Goal: Navigation & Orientation: Find specific page/section

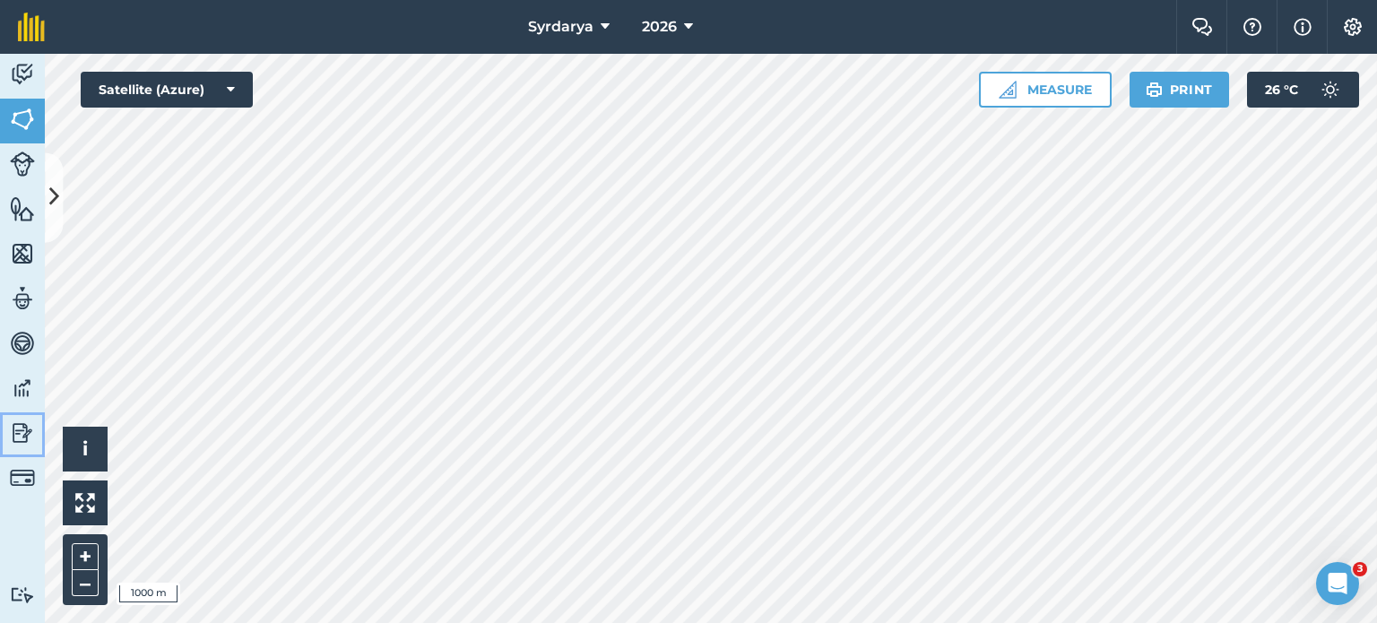
click at [10, 428] on img at bounding box center [22, 433] width 25 height 27
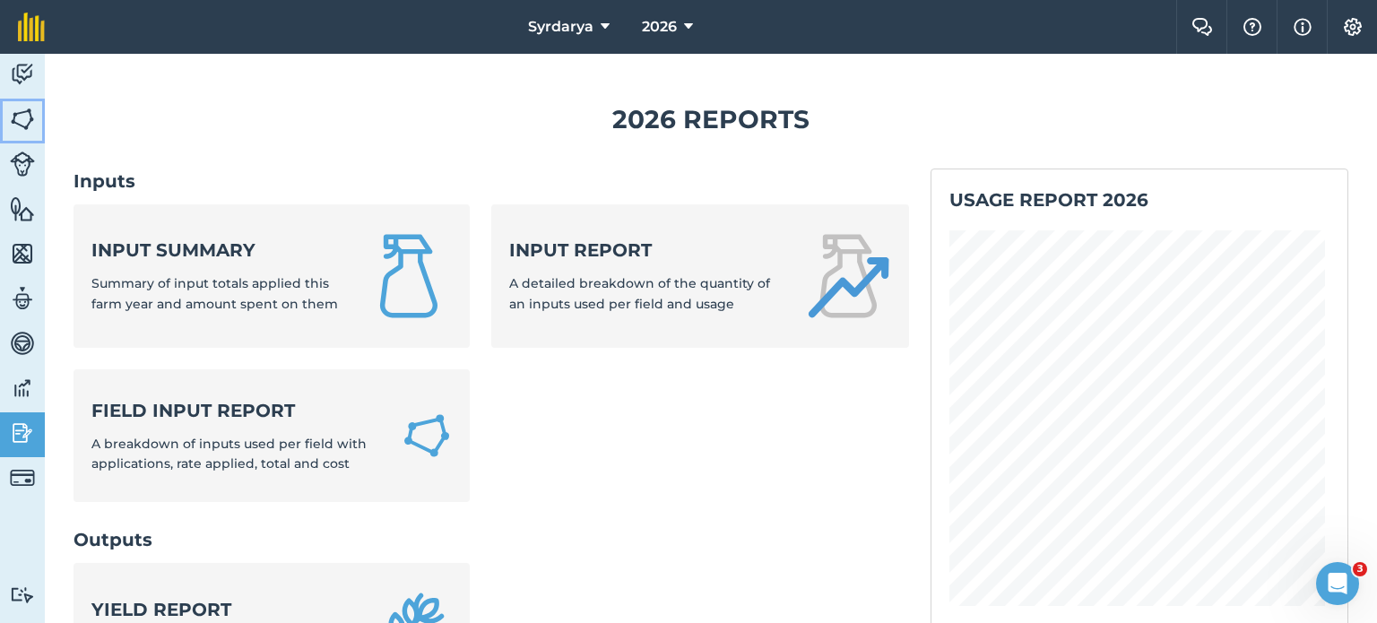
click at [22, 128] on img at bounding box center [22, 119] width 25 height 27
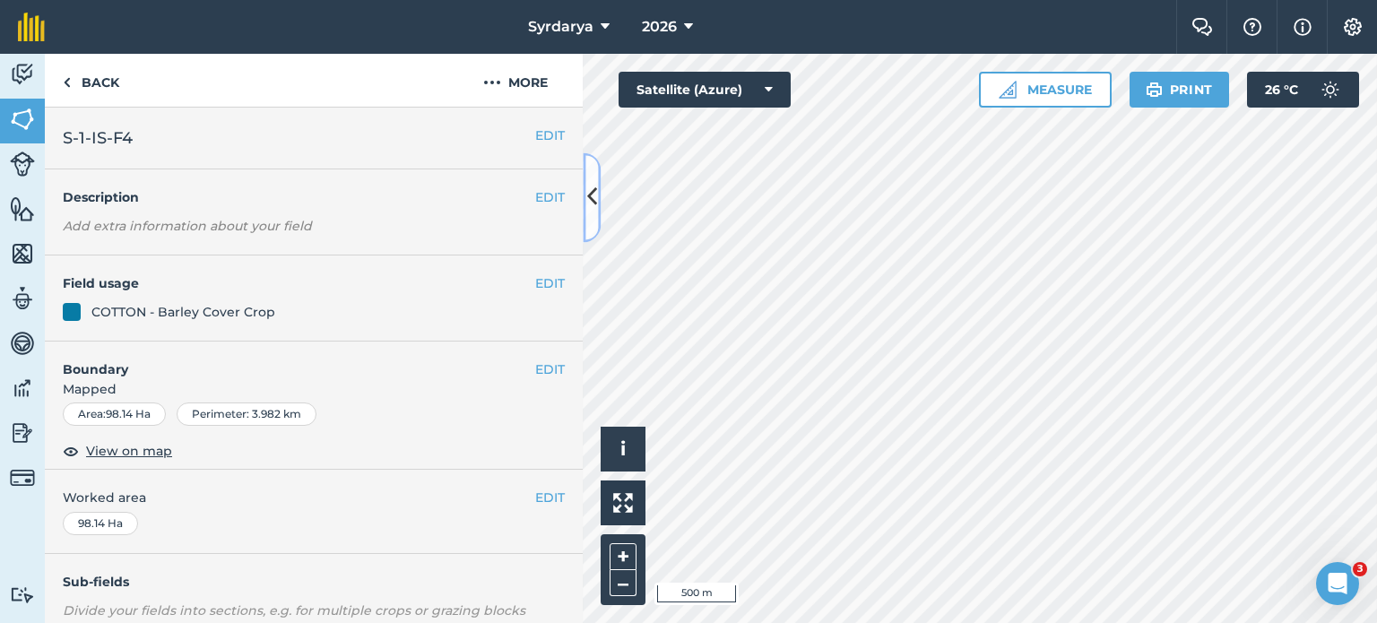
click at [594, 204] on icon at bounding box center [592, 197] width 10 height 31
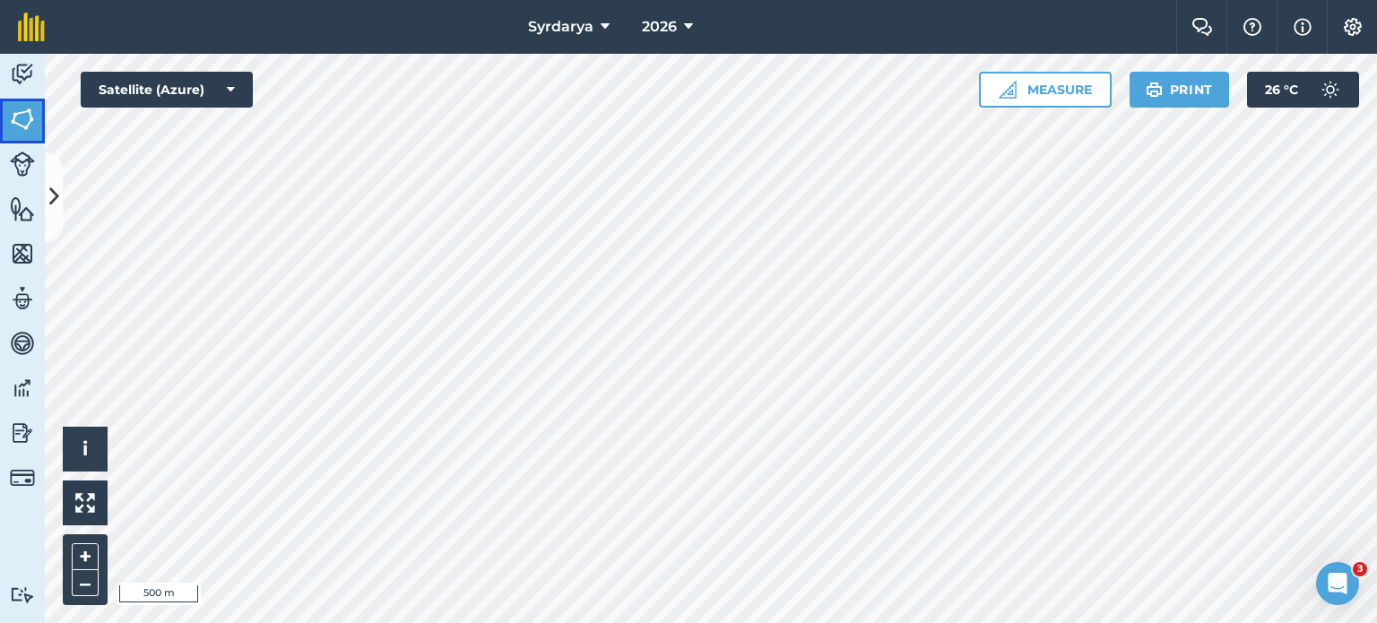
click at [23, 111] on img at bounding box center [22, 119] width 25 height 27
click at [55, 204] on icon at bounding box center [54, 197] width 10 height 31
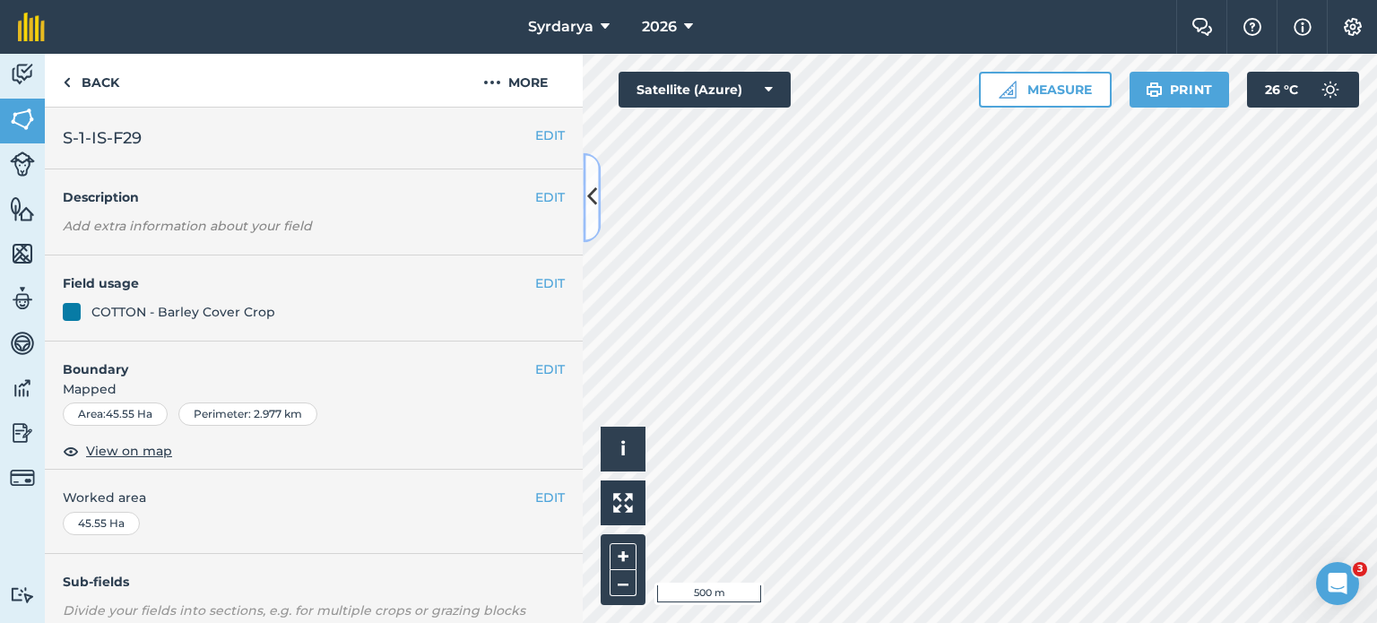
click at [587, 187] on icon at bounding box center [592, 197] width 10 height 31
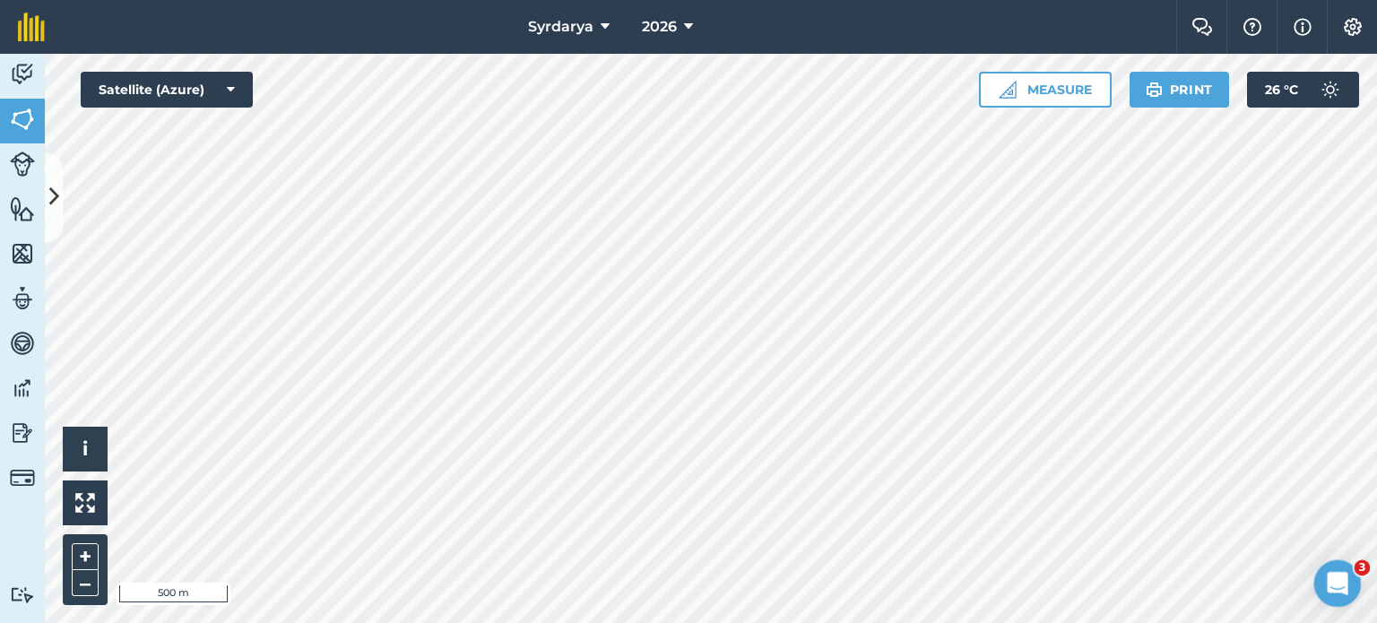
click at [1092, 365] on body "Syrdarya 2026 Farm Chat Help Info Settings Syrdarya - 2026 Reproduced with the …" at bounding box center [688, 311] width 1377 height 623
click at [47, 195] on button at bounding box center [54, 197] width 18 height 90
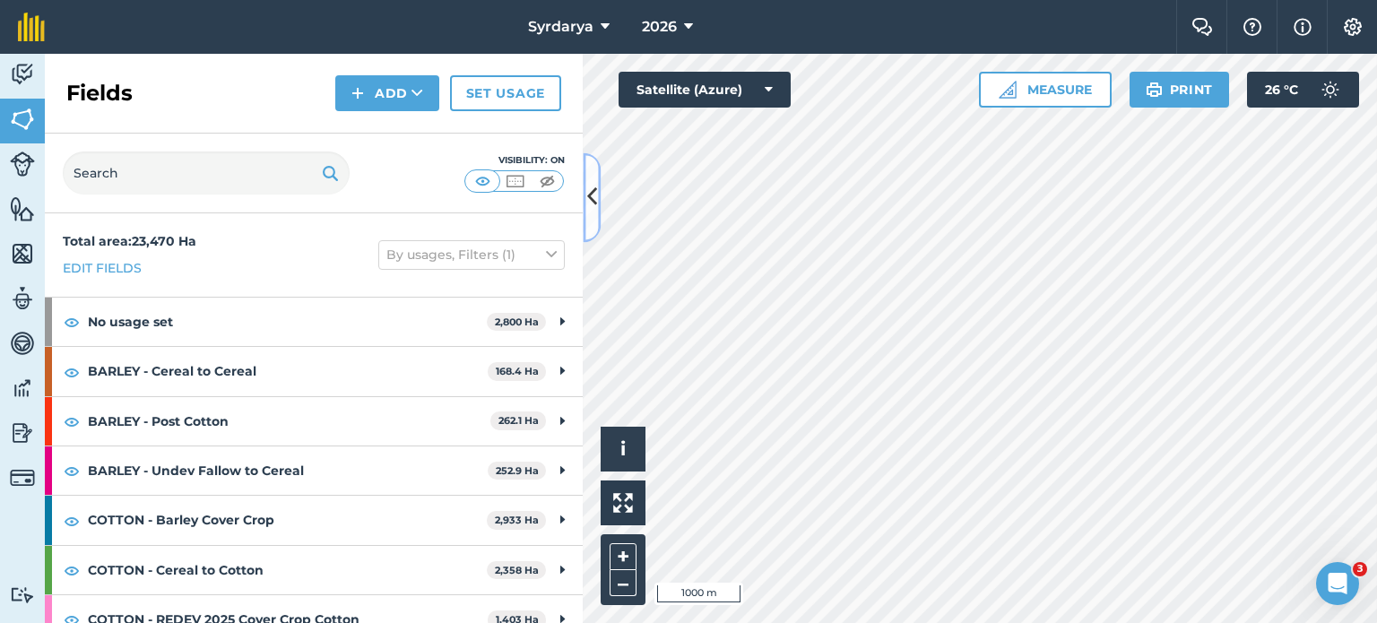
click at [585, 216] on button at bounding box center [592, 197] width 18 height 90
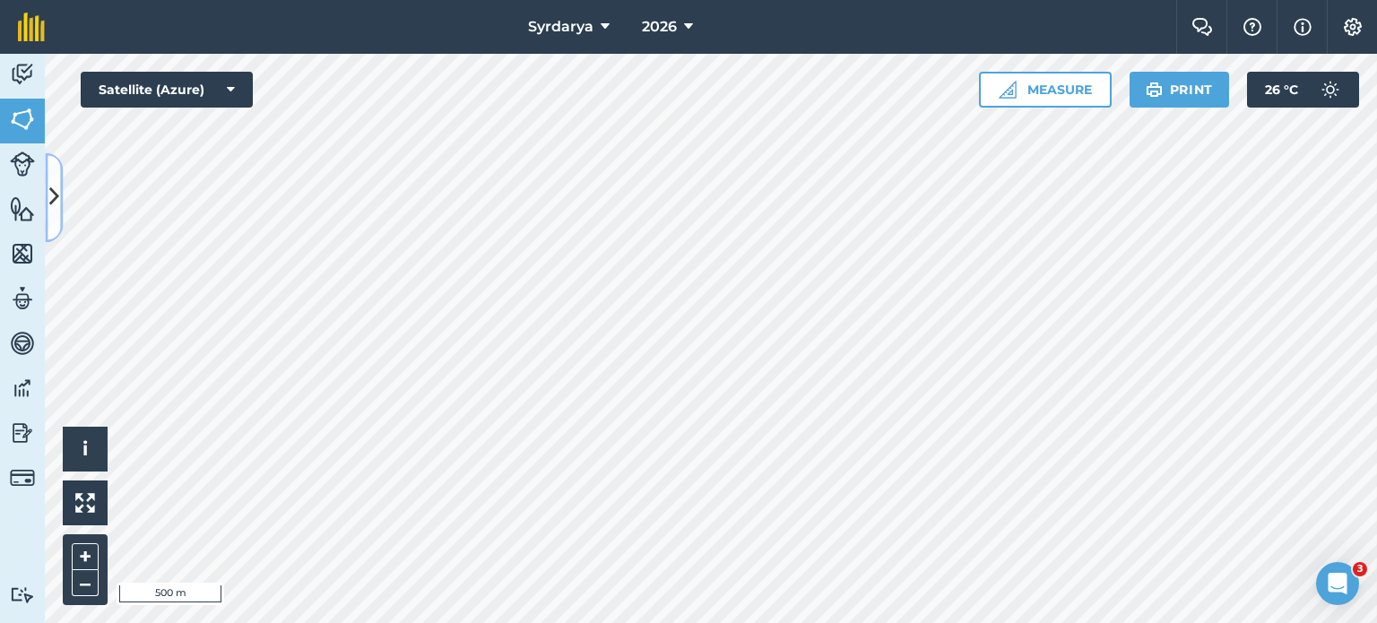
click at [54, 199] on icon at bounding box center [54, 197] width 10 height 31
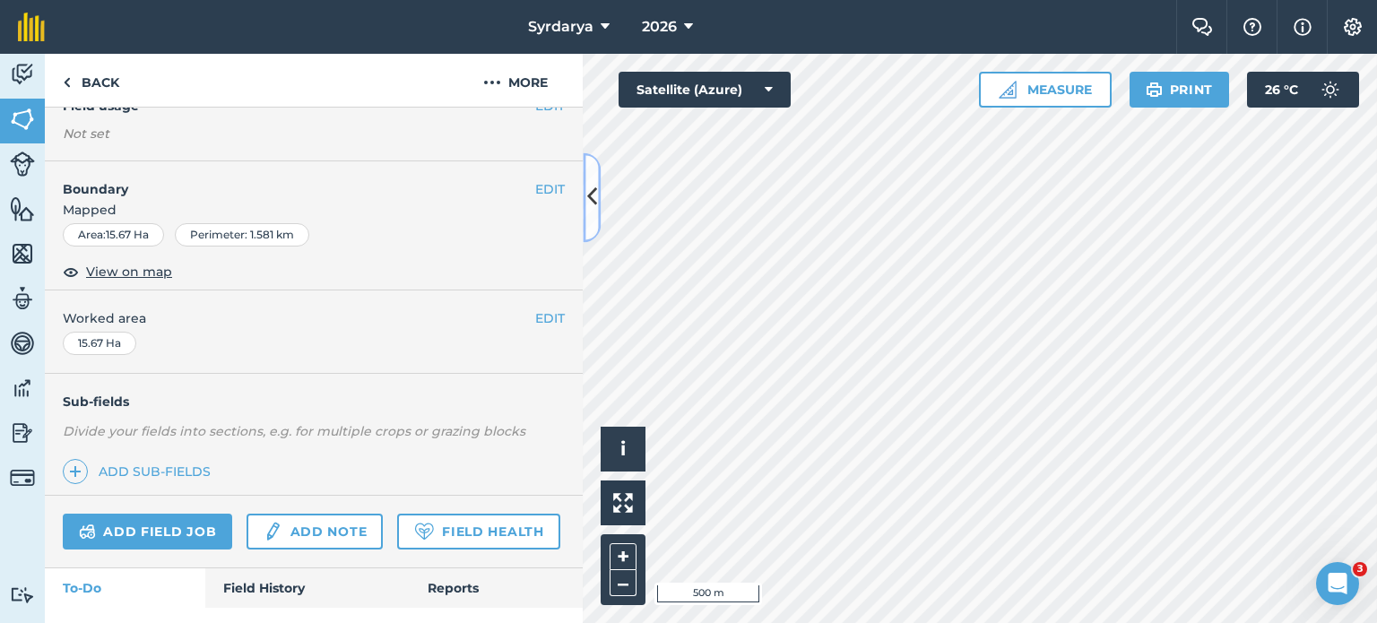
scroll to position [186, 0]
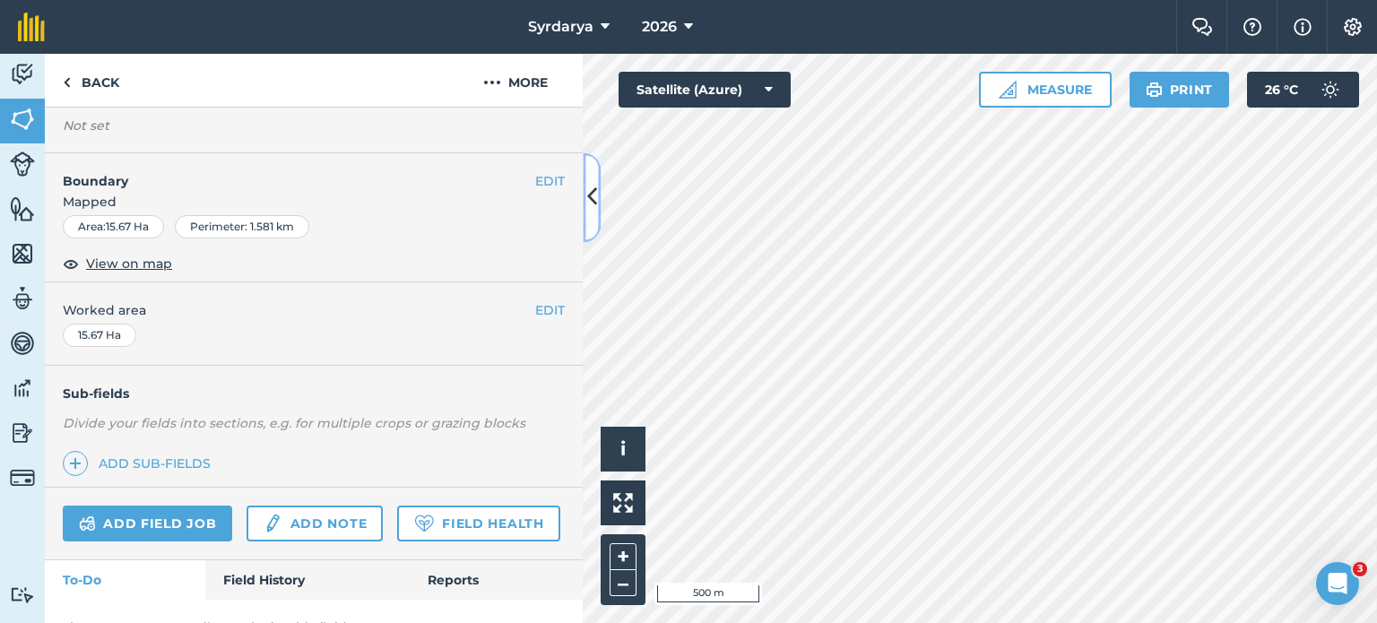
click at [592, 197] on icon at bounding box center [592, 197] width 10 height 31
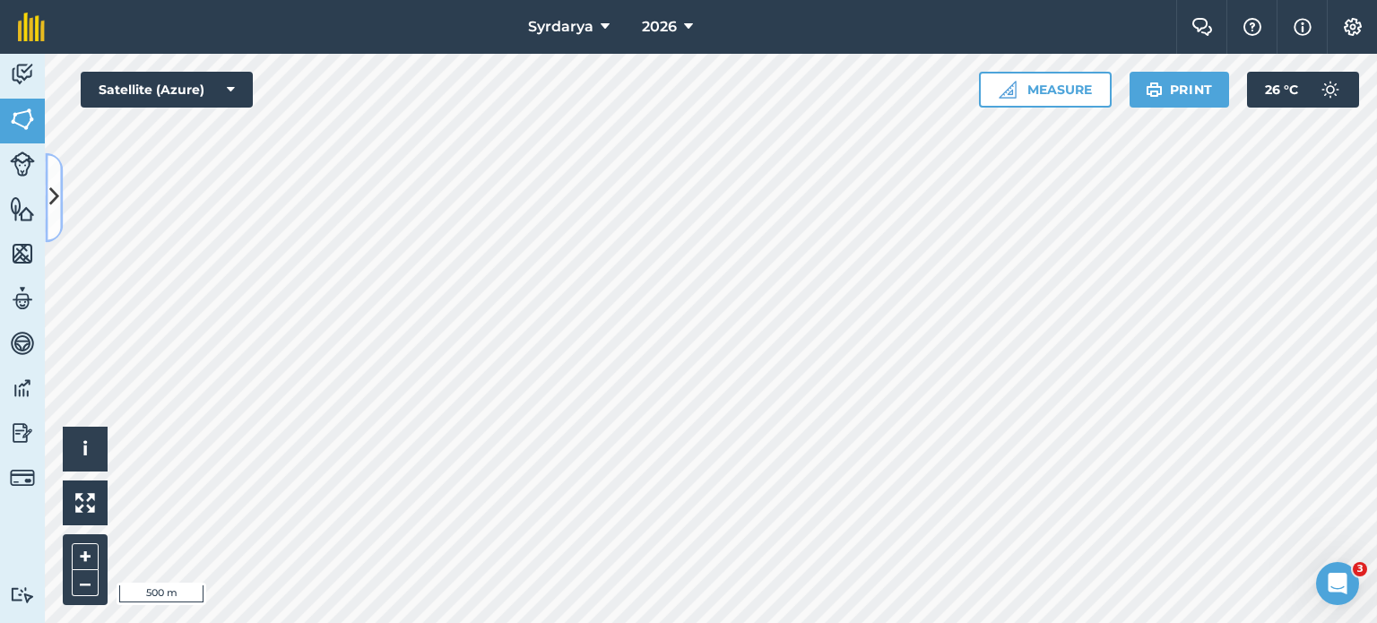
click at [50, 205] on icon at bounding box center [54, 197] width 10 height 31
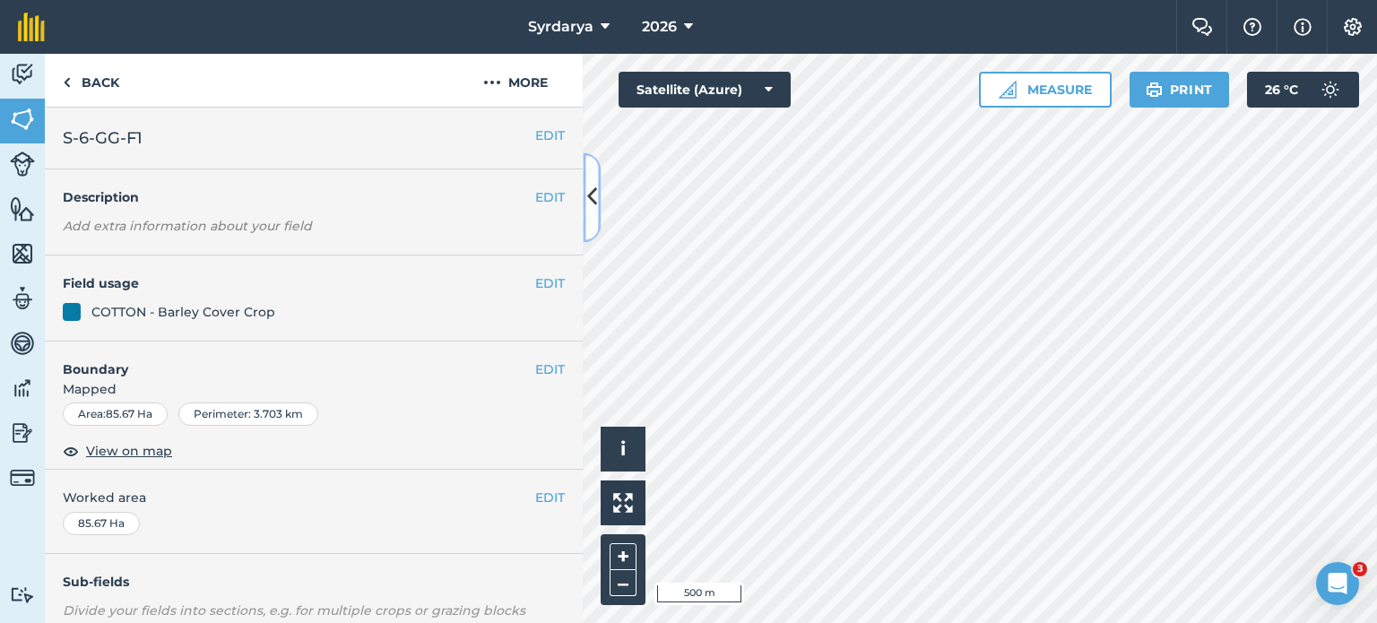
click at [599, 213] on button at bounding box center [592, 197] width 18 height 90
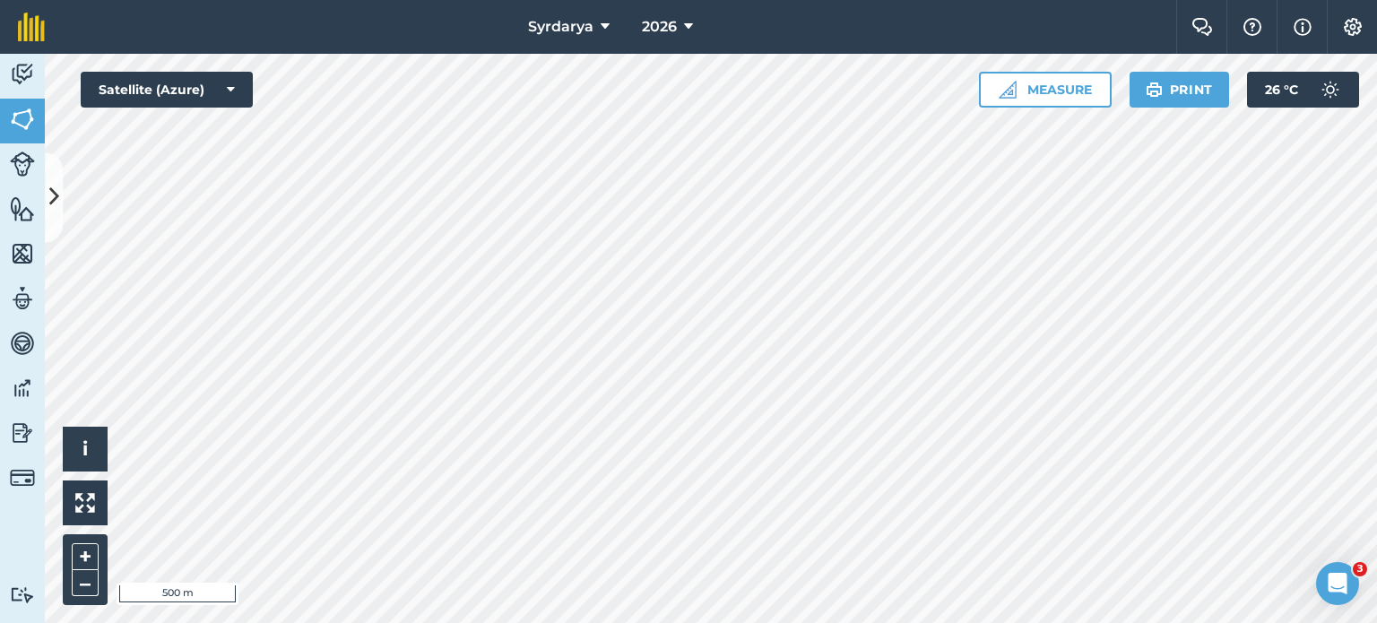
click at [881, 622] on html "Syrdarya 2026 Farm Chat Help Info Settings Syrdarya - 2026 Reproduced with the …" at bounding box center [688, 311] width 1377 height 623
click at [1088, 100] on div "Hello i © 2025 TomTom, Microsoft 500 m + – Satellite (Azure) Measure Print 26 °…" at bounding box center [711, 338] width 1332 height 569
click at [1101, 35] on div "Syrdarya 2026 Farm Chat Help Info Settings Syrdarya - 2026 Reproduced with the …" at bounding box center [688, 311] width 1377 height 623
click at [882, 12] on nav "Syrdarya 2026" at bounding box center [620, 27] width 1114 height 54
click at [771, 34] on nav "Syrdarya 2026" at bounding box center [620, 27] width 1114 height 54
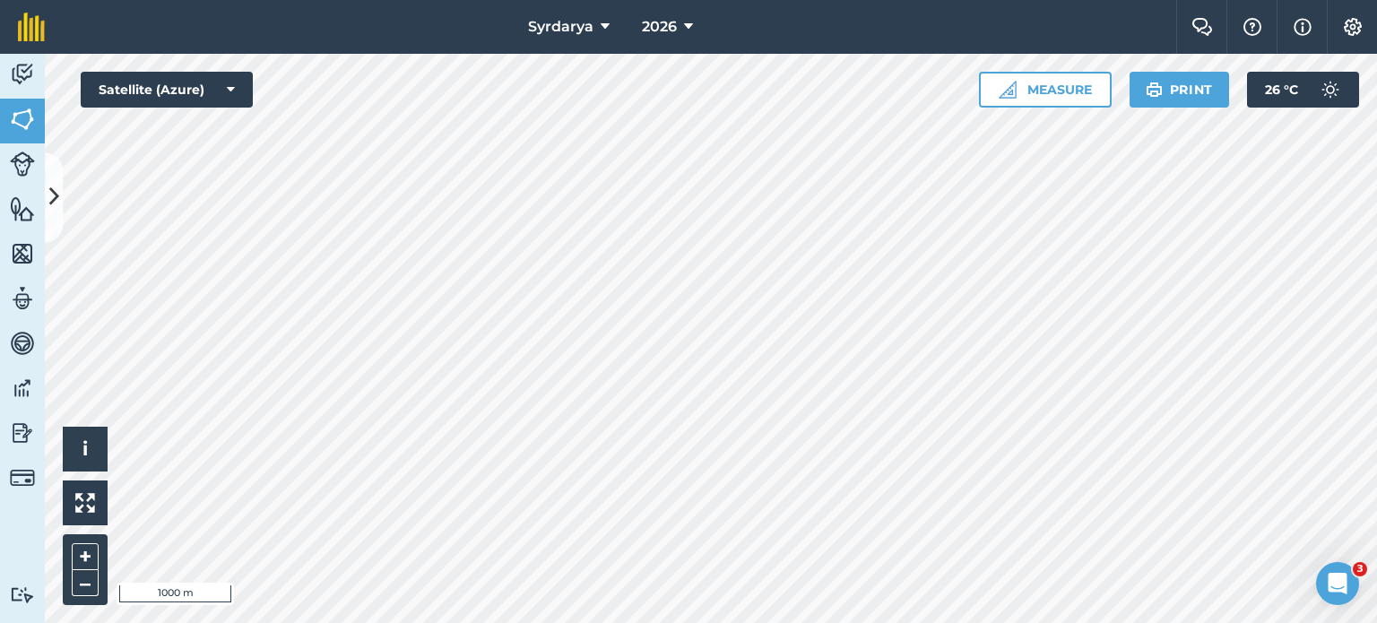
click at [45, 201] on div at bounding box center [711, 338] width 1332 height 569
click at [50, 201] on icon at bounding box center [54, 197] width 10 height 31
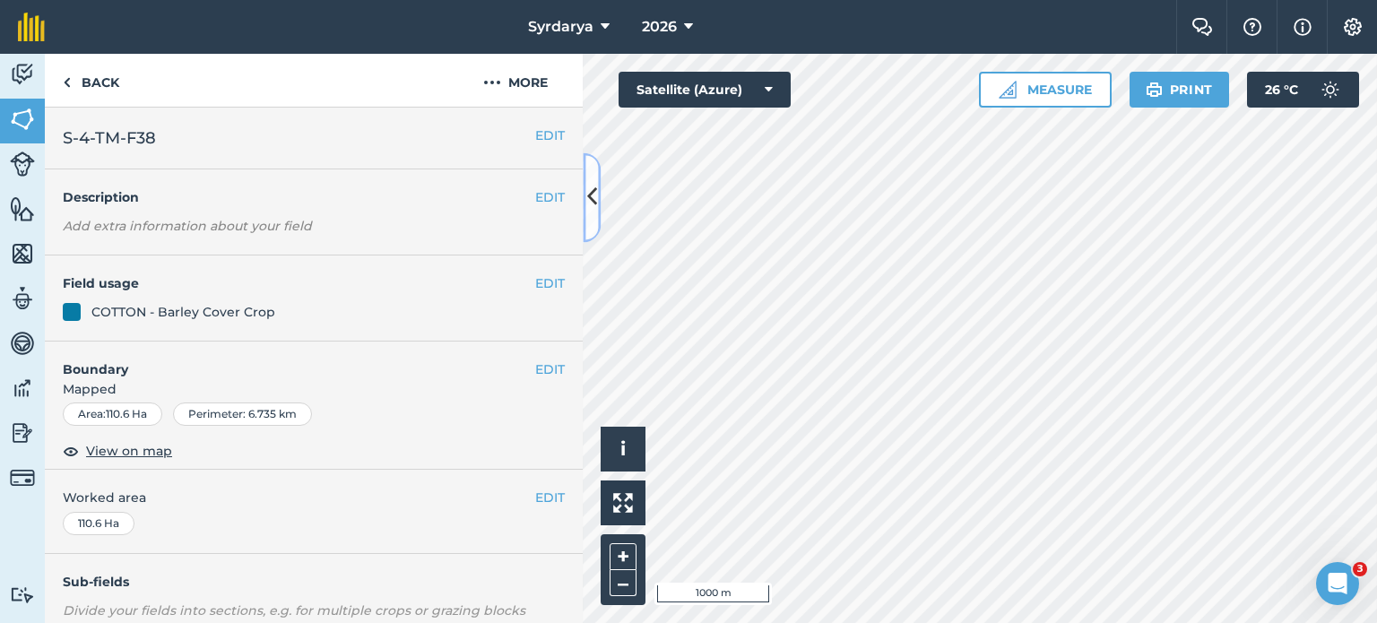
click at [587, 197] on icon at bounding box center [592, 197] width 10 height 31
